Goal: Task Accomplishment & Management: Complete application form

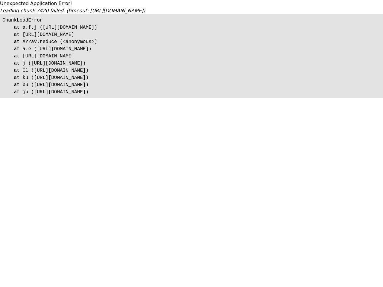
click at [358, 98] on html "We're offline Leave us a message Select an agent They will reply when they are …" at bounding box center [191, 49] width 383 height 98
click at [347, 98] on html "We're offline Leave us a message Select an agent They will reply when they are …" at bounding box center [191, 49] width 383 height 98
click at [354, 98] on html "We're offline Leave us a message Select an agent They will reply when they are …" at bounding box center [191, 49] width 383 height 98
click at [360, 98] on html "We're offline Leave us a message Select an agent They will reply when they are …" at bounding box center [191, 49] width 383 height 98
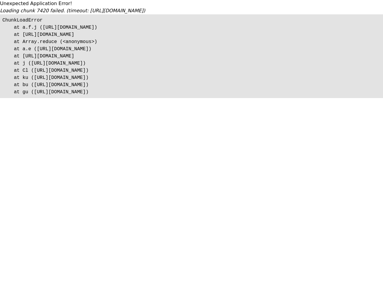
click at [367, 98] on html "We're offline Leave us a message Select an agent They will reply when they are …" at bounding box center [191, 49] width 383 height 98
click at [374, 98] on html "We're offline Leave us a message Select an agent They will reply when they are …" at bounding box center [191, 49] width 383 height 98
click at [381, 98] on html "We're offline Leave us a message Select an agent They will reply when they are …" at bounding box center [191, 49] width 383 height 98
click at [346, 98] on html "We're offline Leave us a message Select an agent They will reply when they are …" at bounding box center [191, 49] width 383 height 98
click at [362, 98] on html "We're offline Leave us a message Select an agent They will reply when they are …" at bounding box center [191, 49] width 383 height 98
